Goal: Complete application form

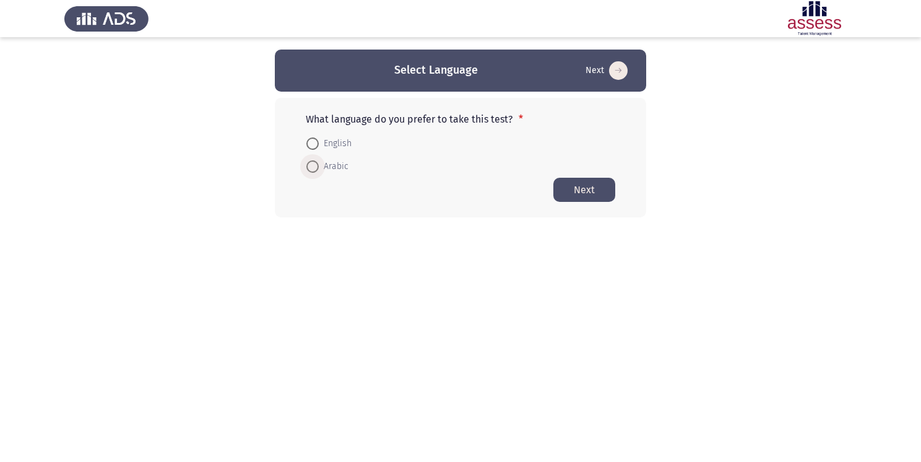
drag, startPoint x: 316, startPoint y: 167, endPoint x: 356, endPoint y: 167, distance: 40.2
click at [316, 167] on span at bounding box center [312, 166] width 12 height 12
click at [316, 167] on input "Arabic" at bounding box center [312, 166] width 12 height 12
radio input "true"
click at [583, 191] on button "Next" at bounding box center [584, 189] width 62 height 24
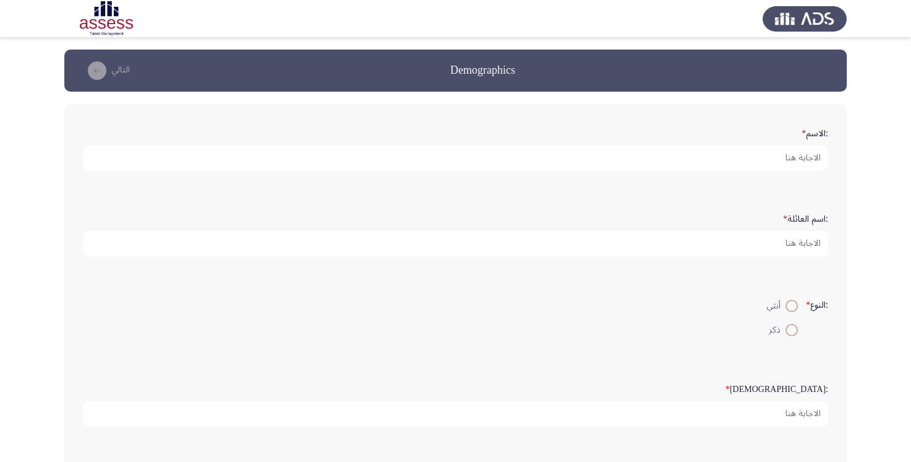
click at [482, 209] on form ":اسم العائلة *" at bounding box center [455, 232] width 745 height 48
click at [510, 287] on div ":النوع * أنثي ذكر" at bounding box center [456, 317] width 758 height 60
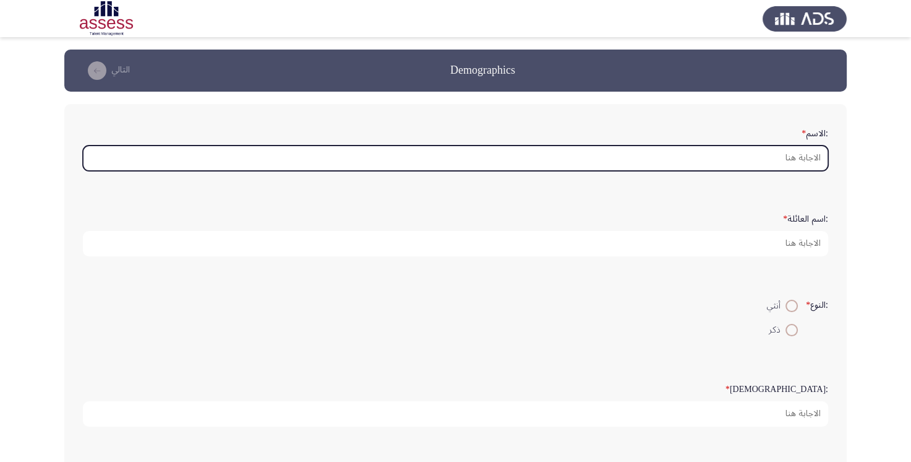
click at [775, 153] on input ":الاسم *" at bounding box center [455, 157] width 745 height 25
click at [756, 157] on input ":الاسم *" at bounding box center [455, 157] width 745 height 25
type input "k"
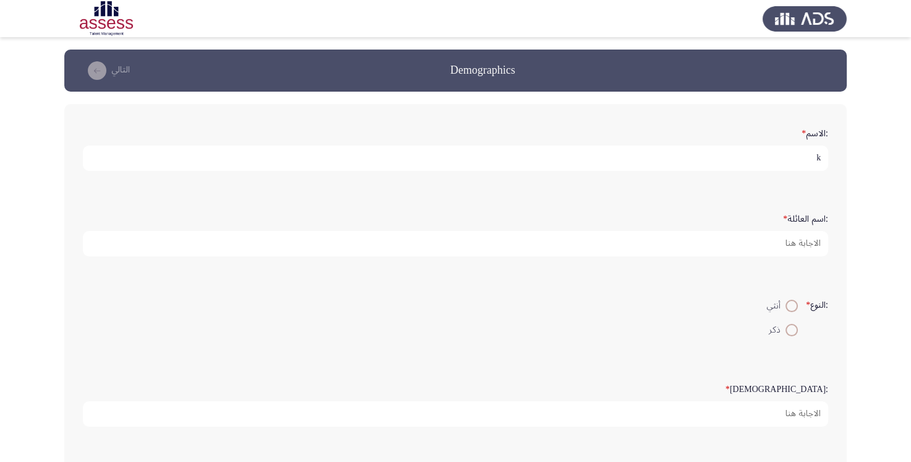
type input "k"
click at [471, 257] on div ":اسم العائلة *" at bounding box center [456, 232] width 758 height 61
click at [753, 149] on input "k" at bounding box center [455, 157] width 745 height 25
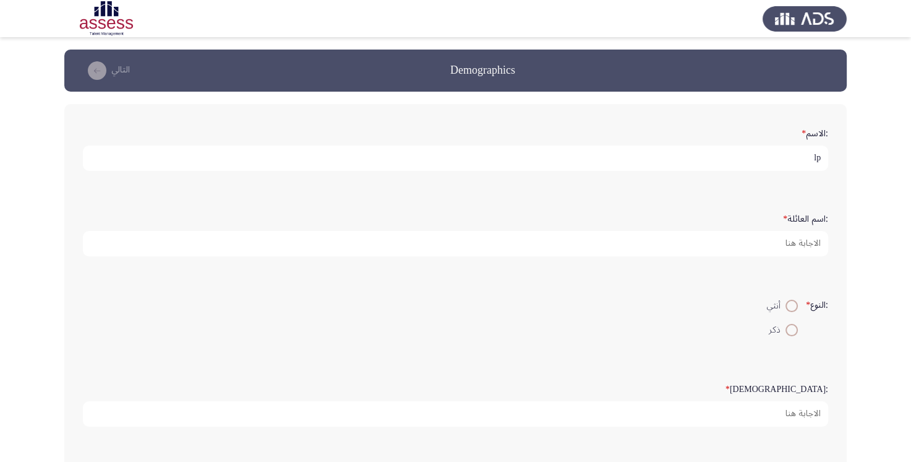
type input "l"
type input "[PERSON_NAME]"
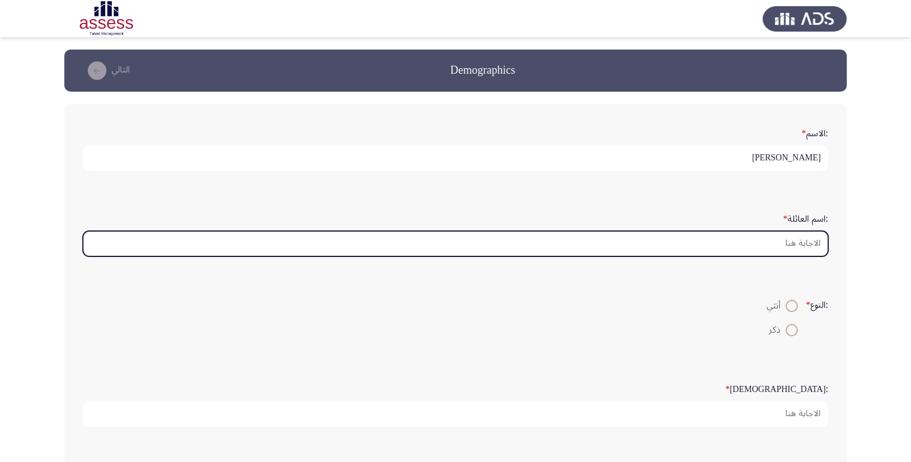
click at [743, 236] on input ":اسم العائلة *" at bounding box center [455, 243] width 745 height 25
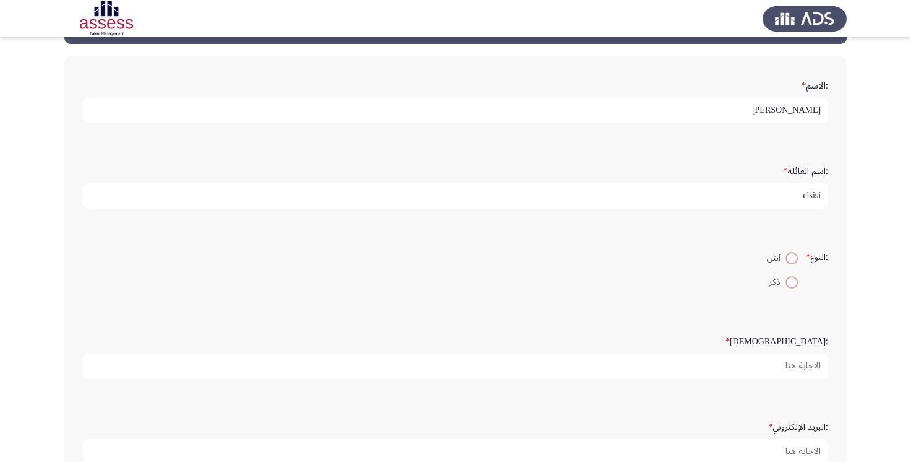
scroll to position [124, 0]
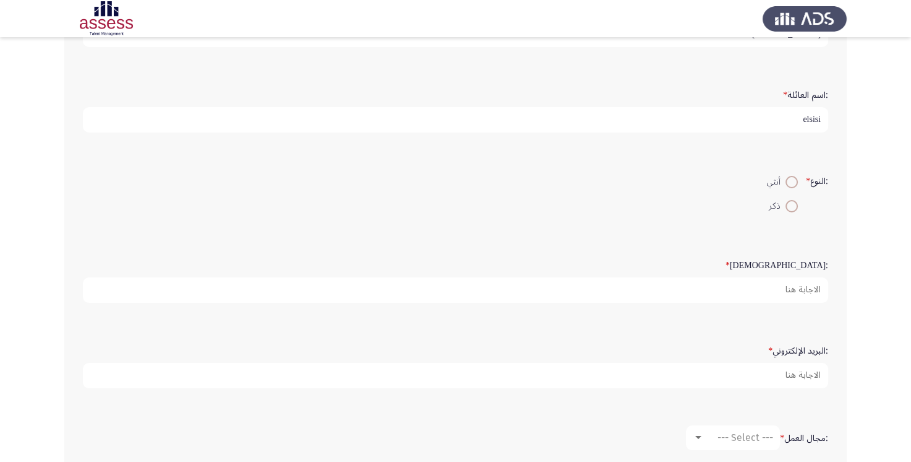
type input "elsisi"
click at [786, 202] on span at bounding box center [792, 206] width 12 height 12
click at [786, 202] on input "ذكر" at bounding box center [792, 206] width 12 height 12
radio input "true"
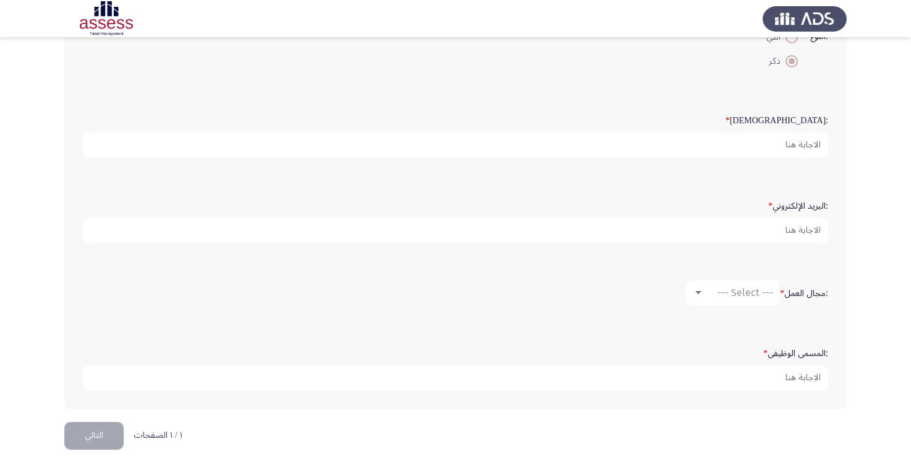
scroll to position [273, 0]
